Goal: Task Accomplishment & Management: Manage account settings

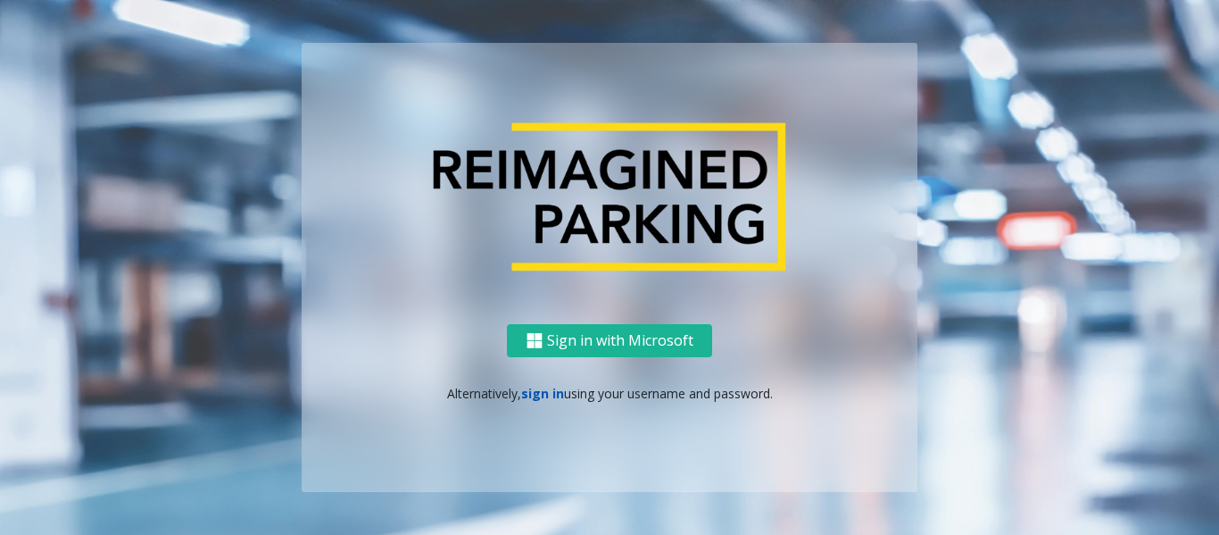
click at [540, 398] on link "sign in" at bounding box center [542, 393] width 43 height 17
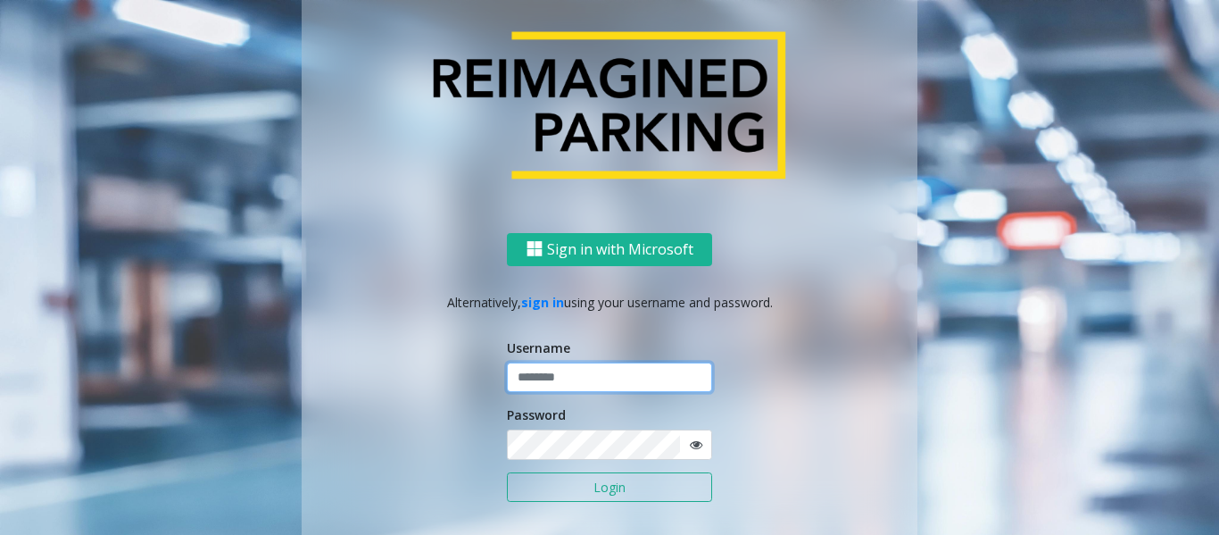
click at [551, 375] on input "text" at bounding box center [609, 377] width 205 height 30
type input "*"
type input "*****"
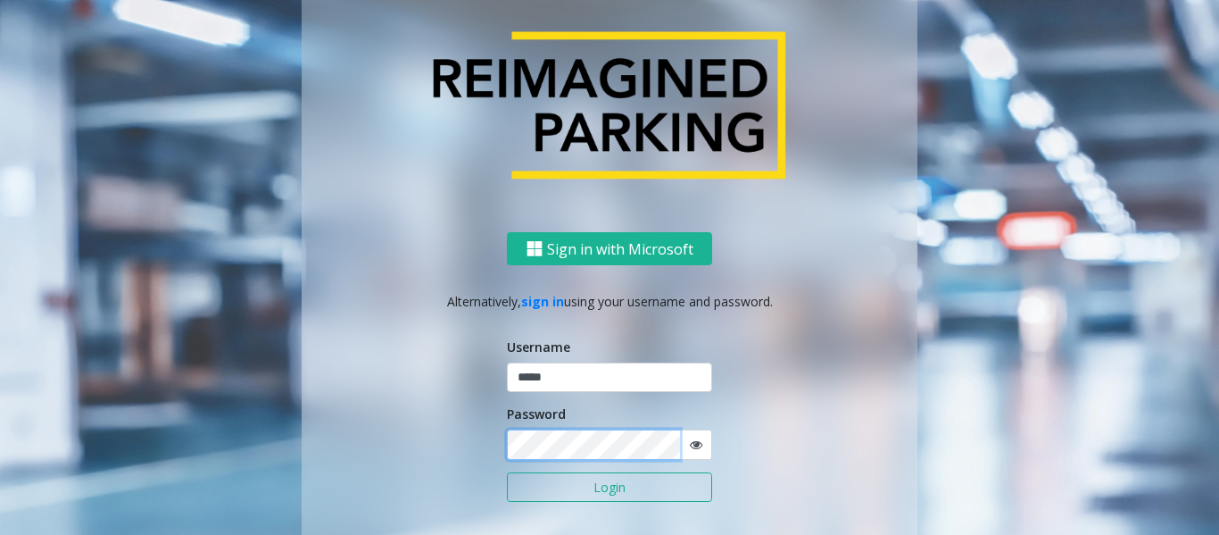
click at [507, 472] on button "Login" at bounding box center [609, 487] width 205 height 30
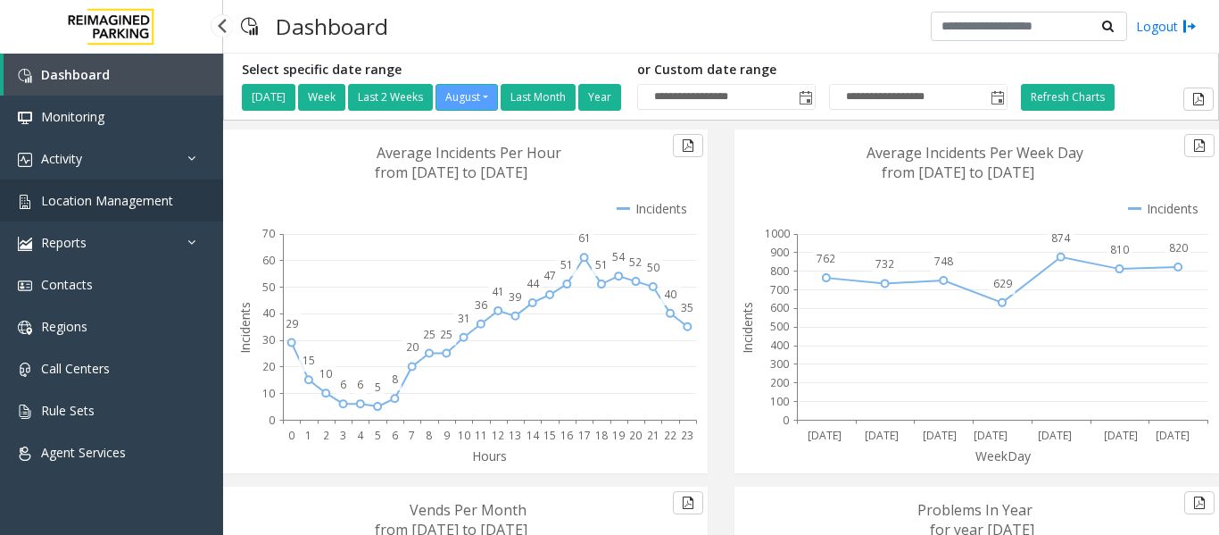
click at [124, 197] on span "Location Management" at bounding box center [107, 200] width 132 height 17
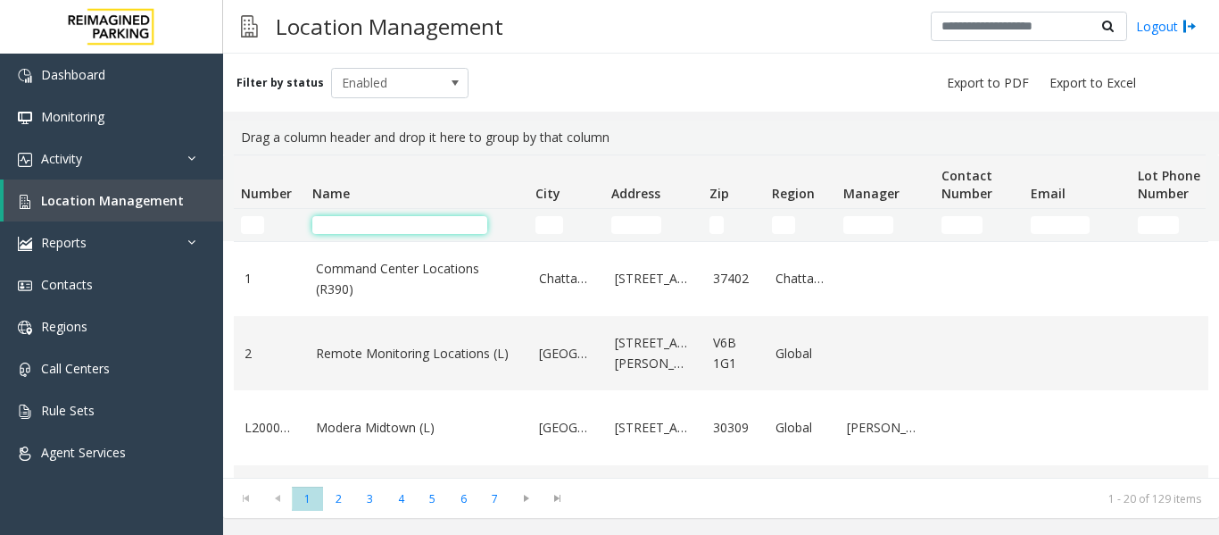
click at [435, 224] on input "Name Filter" at bounding box center [399, 225] width 175 height 18
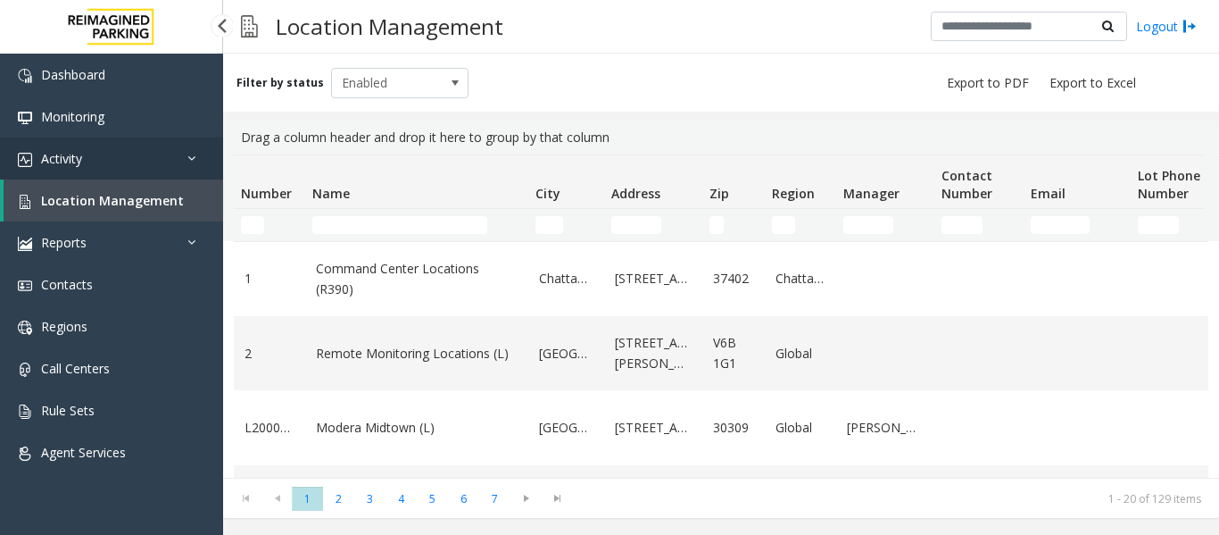
click at [193, 153] on icon at bounding box center [196, 158] width 18 height 12
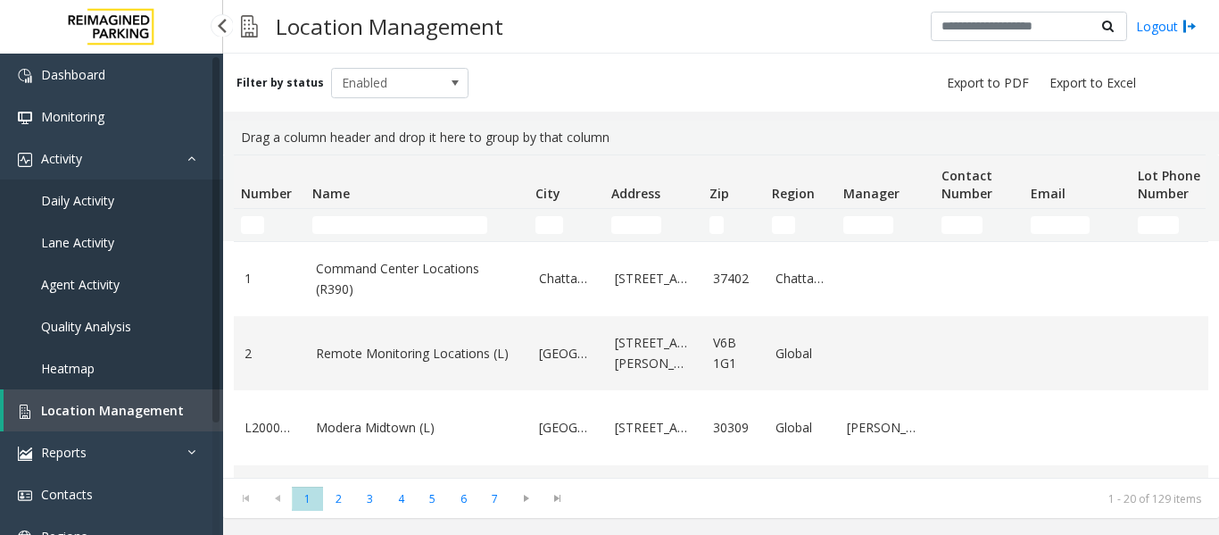
click at [122, 189] on link "Daily Activity" at bounding box center [111, 200] width 223 height 42
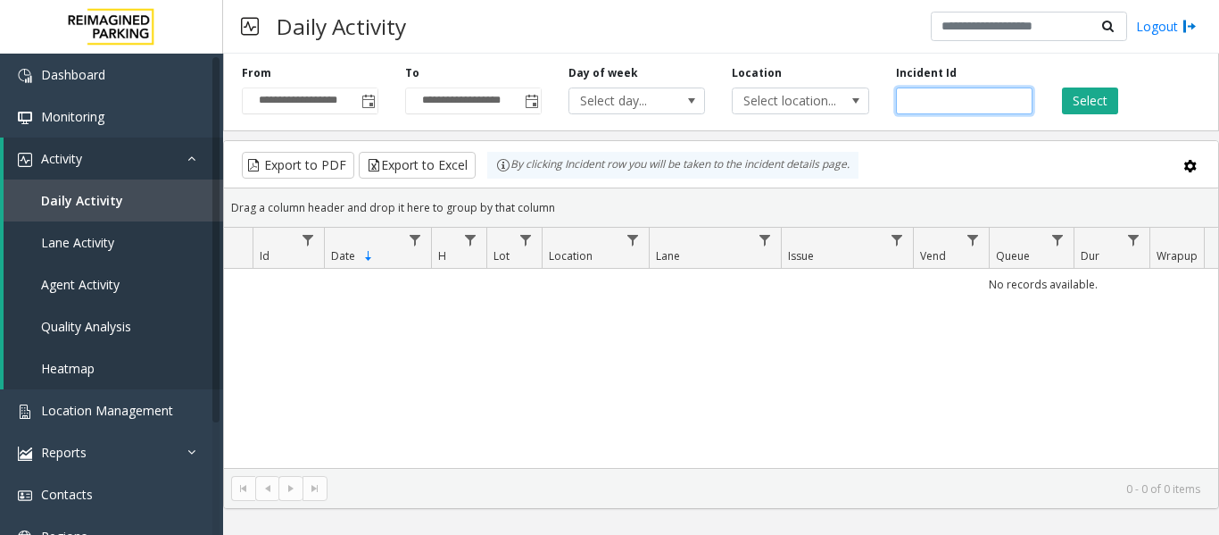
click at [951, 107] on input "number" at bounding box center [964, 100] width 137 height 27
paste input "*******"
type input "*******"
click at [1075, 99] on button "Select" at bounding box center [1090, 100] width 56 height 27
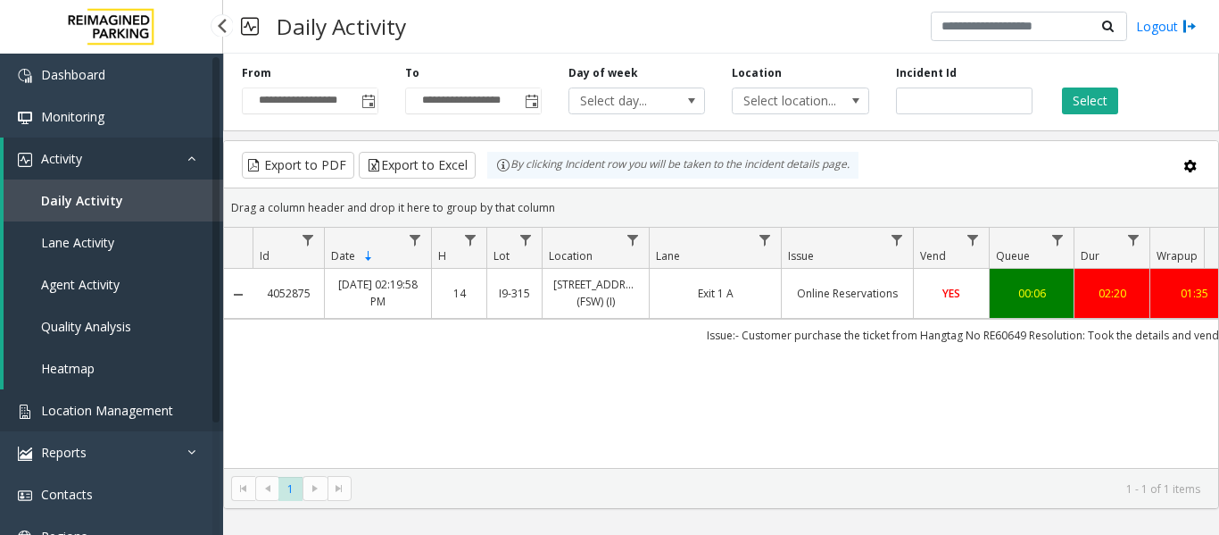
click at [93, 411] on span "Location Management" at bounding box center [107, 410] width 132 height 17
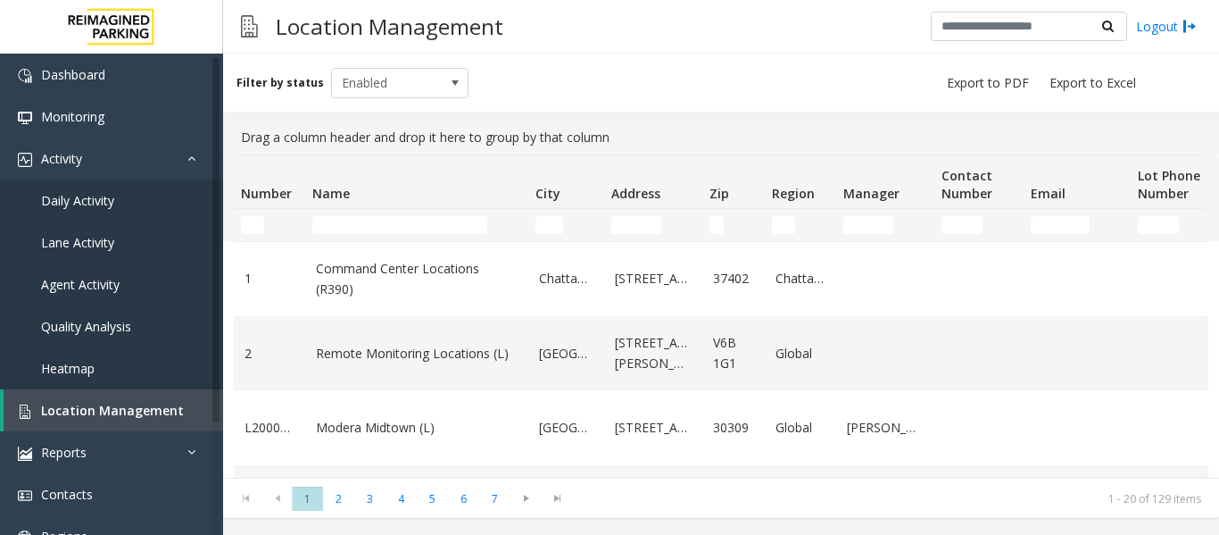
click at [403, 215] on td "Name Filter" at bounding box center [416, 225] width 223 height 32
click at [403, 228] on input "Name Filter" at bounding box center [399, 225] width 175 height 18
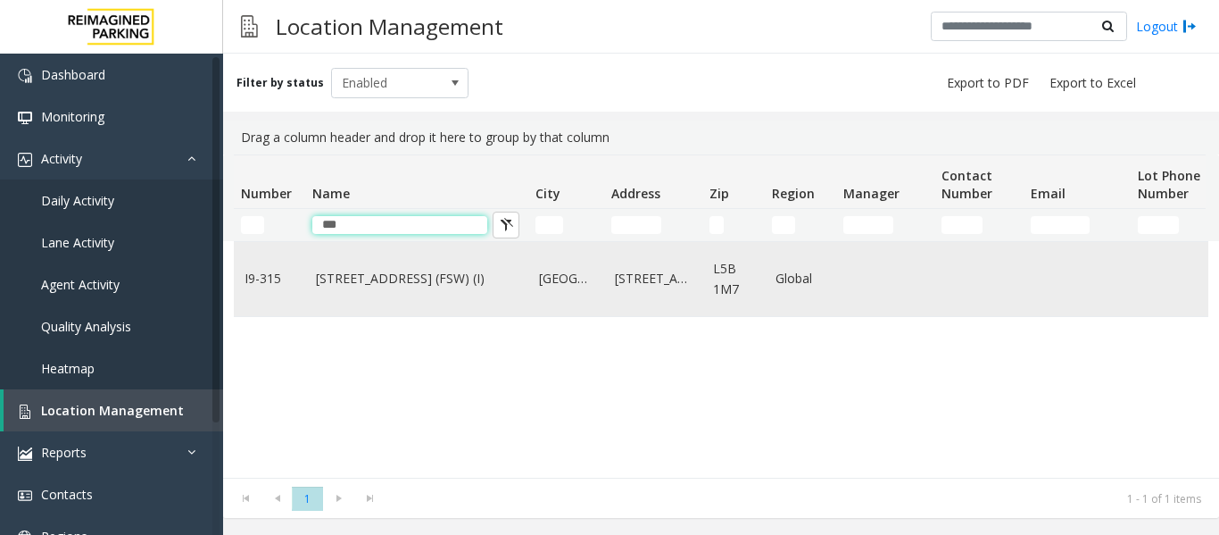
type input "***"
click at [403, 294] on td "[STREET_ADDRESS] (FSW) (I)" at bounding box center [416, 279] width 223 height 74
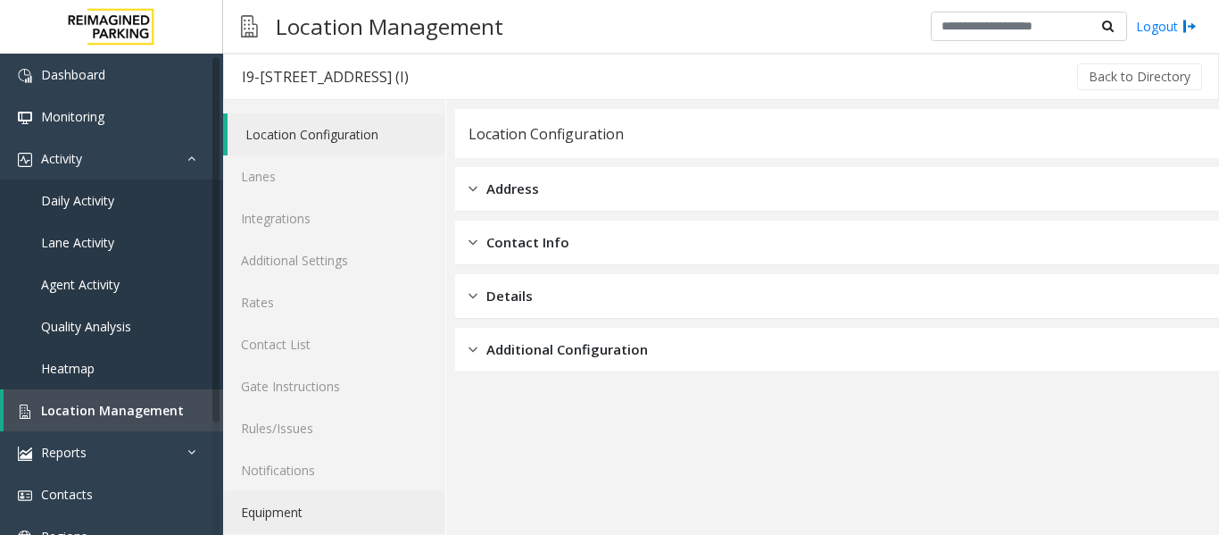
scroll to position [54, 0]
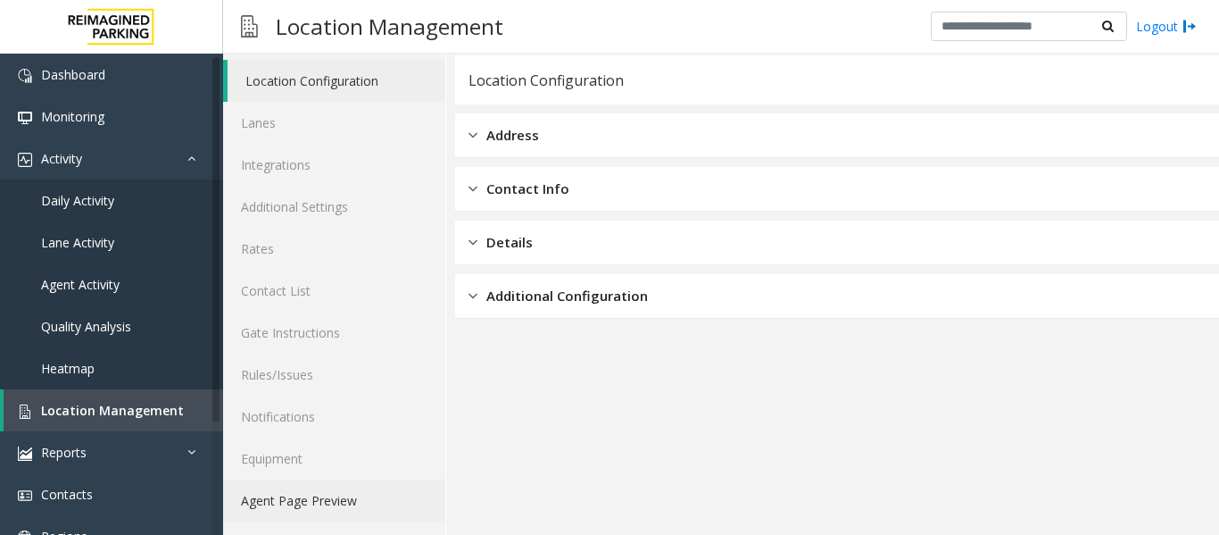
click at [295, 504] on link "Agent Page Preview" at bounding box center [334, 500] width 222 height 42
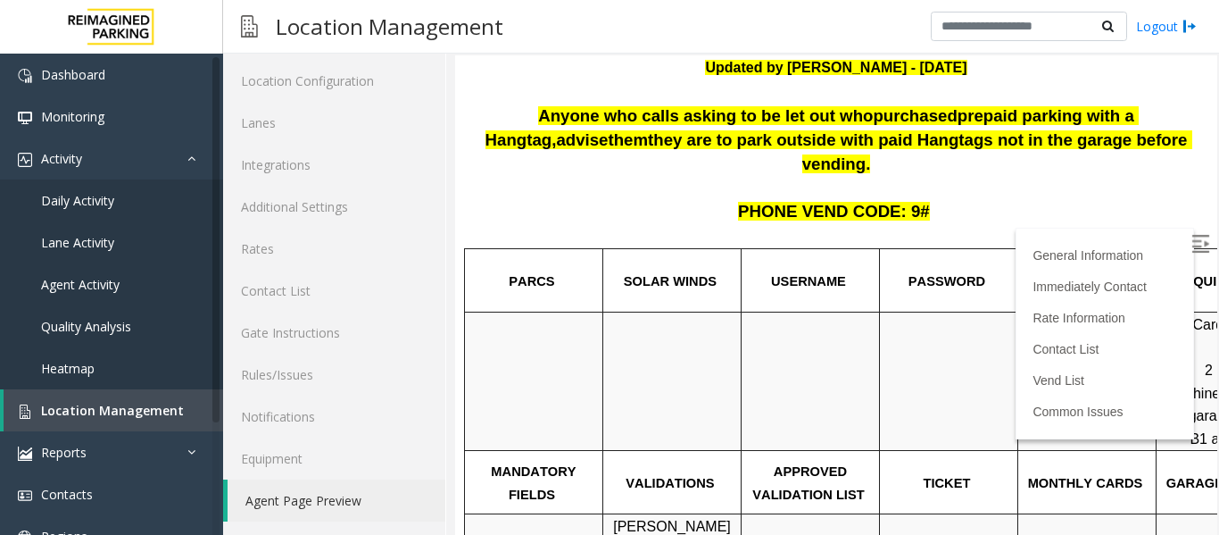
scroll to position [178, 0]
